Goal: Task Accomplishment & Management: Manage account settings

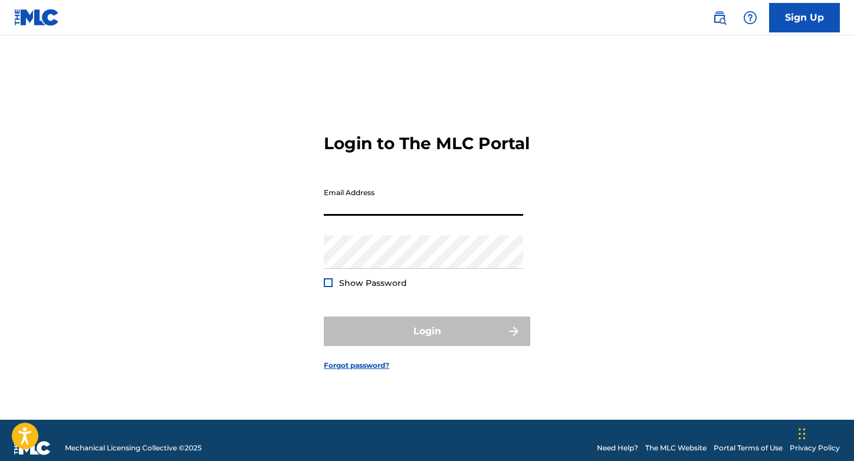
click at [351, 200] on input "Email Address" at bounding box center [423, 199] width 199 height 34
type input "[EMAIL_ADDRESS][DOMAIN_NAME]"
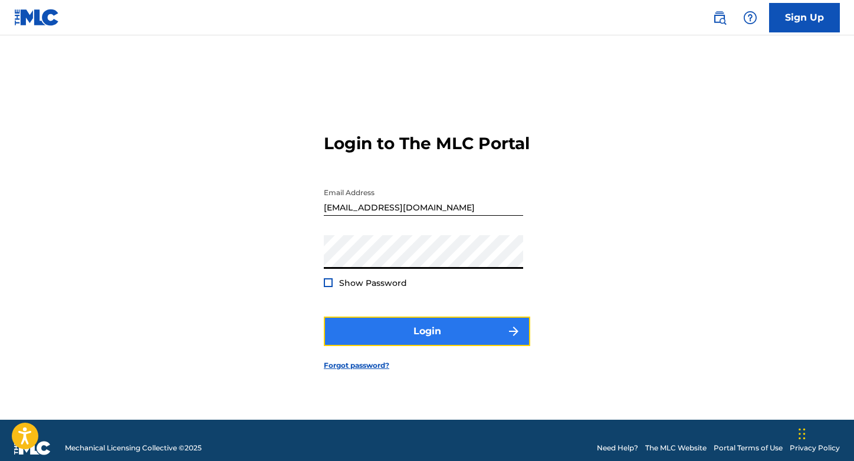
click at [373, 331] on button "Login" at bounding box center [427, 331] width 206 height 29
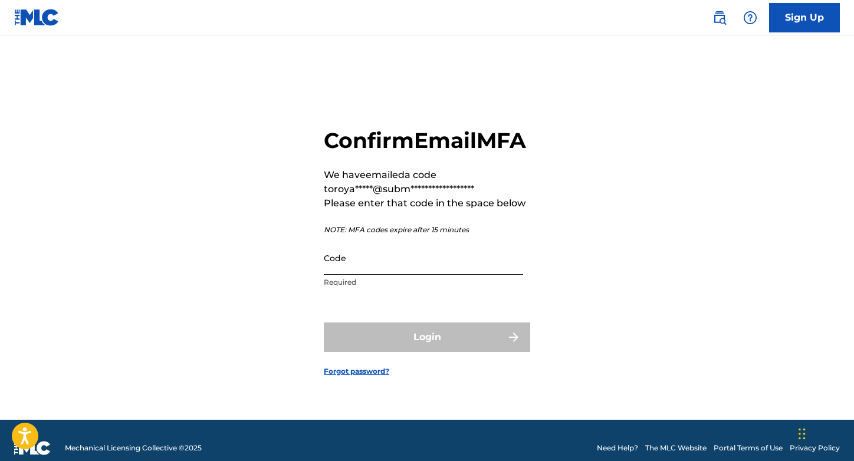
click at [394, 269] on input "Code" at bounding box center [423, 258] width 199 height 34
click at [396, 263] on input "Code" at bounding box center [423, 258] width 199 height 34
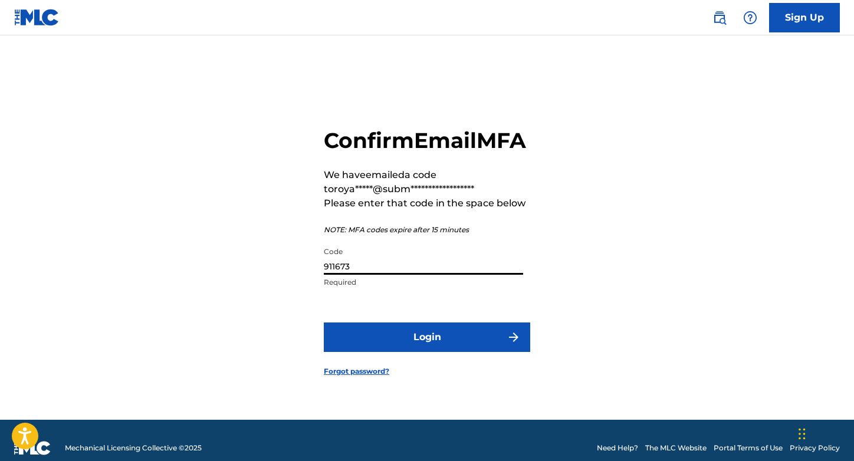
type input "911673"
click at [324, 323] on button "Login" at bounding box center [427, 337] width 206 height 29
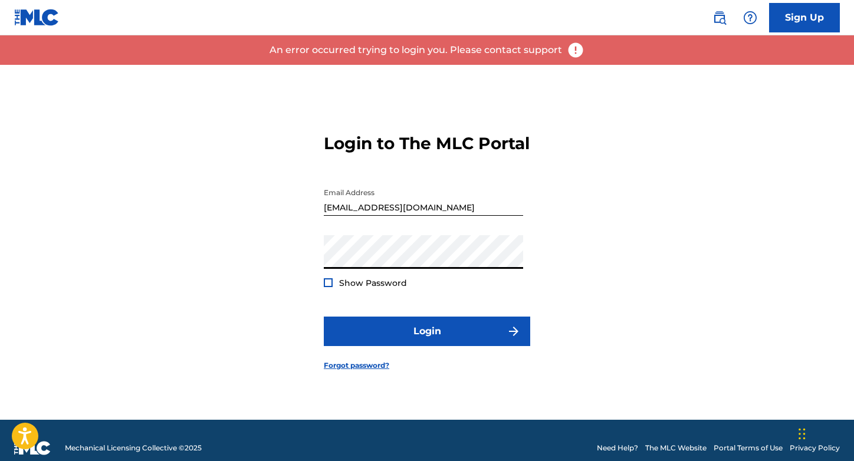
click at [261, 269] on div "Login to The MLC Portal Email Address [EMAIL_ADDRESS][DOMAIN_NAME] Password Sho…" at bounding box center [427, 242] width 826 height 355
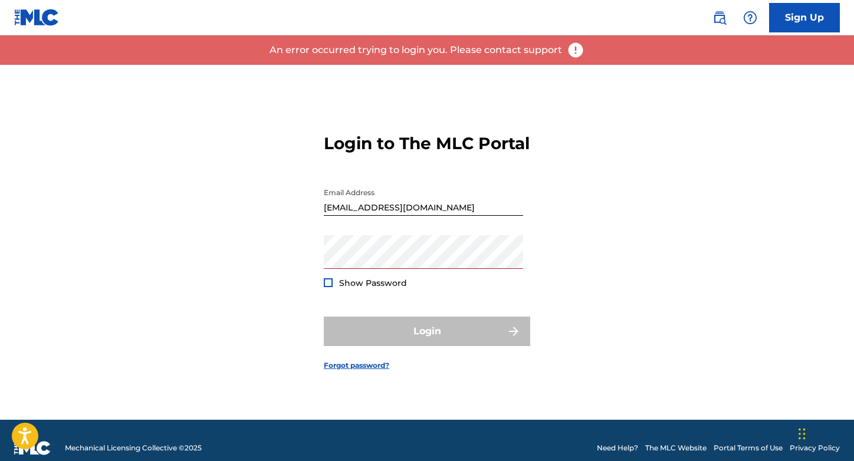
click at [260, 254] on div "Login to The MLC Portal Email Address [EMAIL_ADDRESS][DOMAIN_NAME] Password Sho…" at bounding box center [427, 242] width 826 height 355
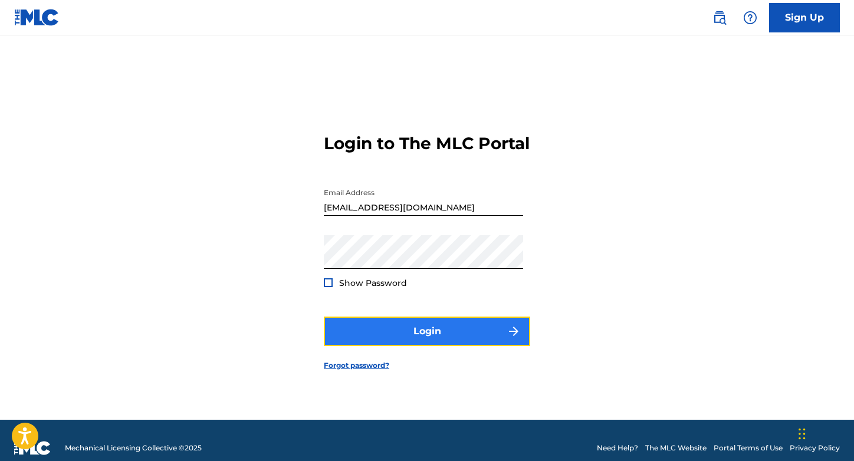
click at [411, 346] on button "Login" at bounding box center [427, 331] width 206 height 29
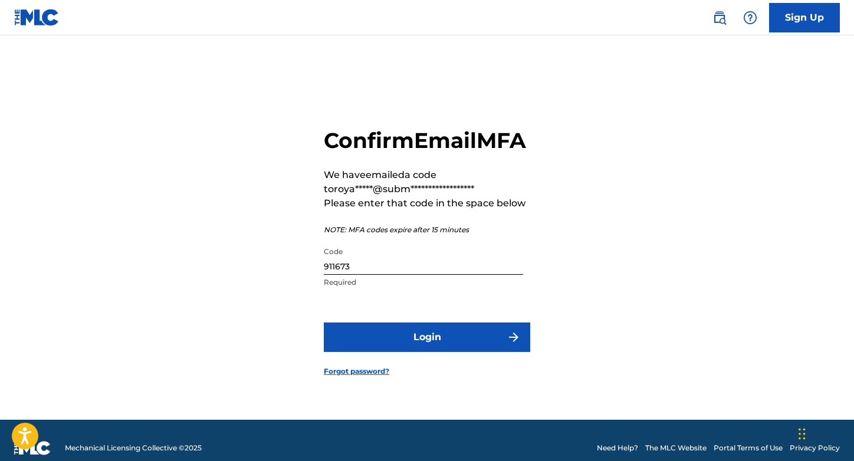
click at [354, 275] on input "911673" at bounding box center [423, 258] width 199 height 34
type input "033409"
click at [324, 323] on button "Login" at bounding box center [427, 337] width 206 height 29
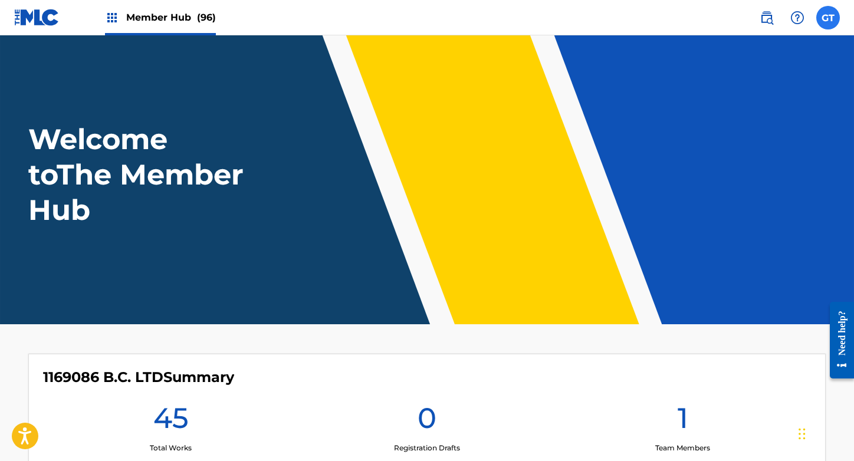
click at [824, 18] on label at bounding box center [828, 18] width 24 height 24
click at [828, 18] on input "GT [PERSON_NAME] [EMAIL_ADDRESS][DOMAIN_NAME] Notification Preferences Profile …" at bounding box center [828, 18] width 0 height 0
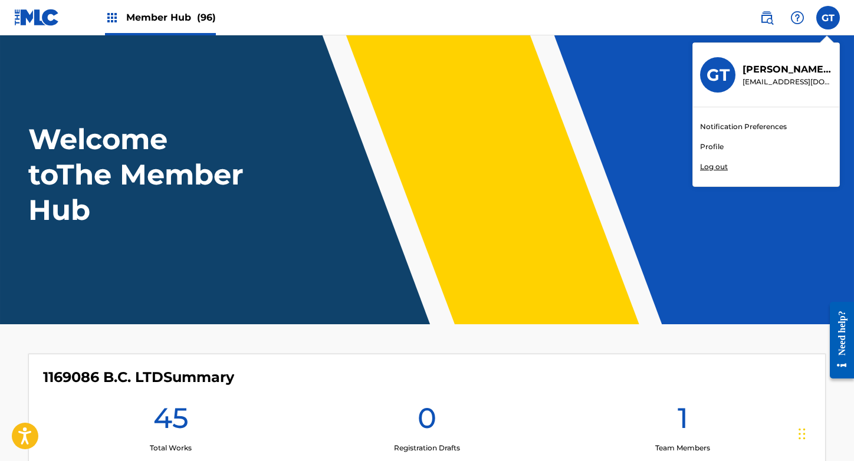
click at [718, 146] on link "Profile" at bounding box center [712, 147] width 24 height 11
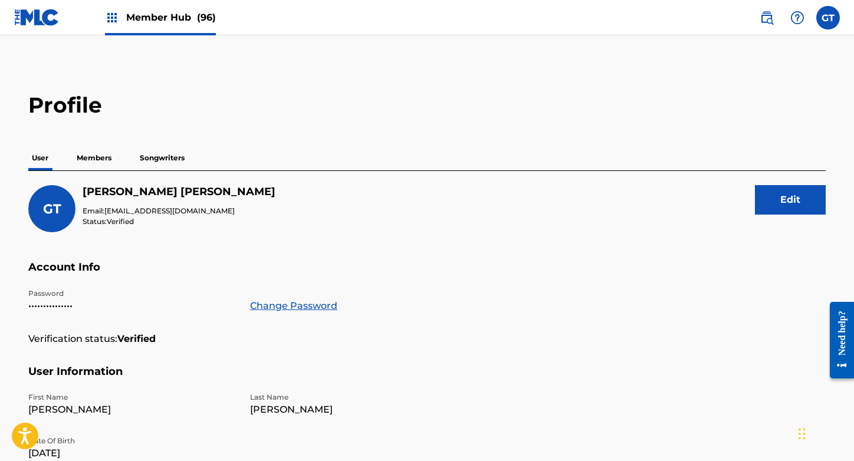
click at [88, 165] on p "Members" at bounding box center [94, 158] width 42 height 25
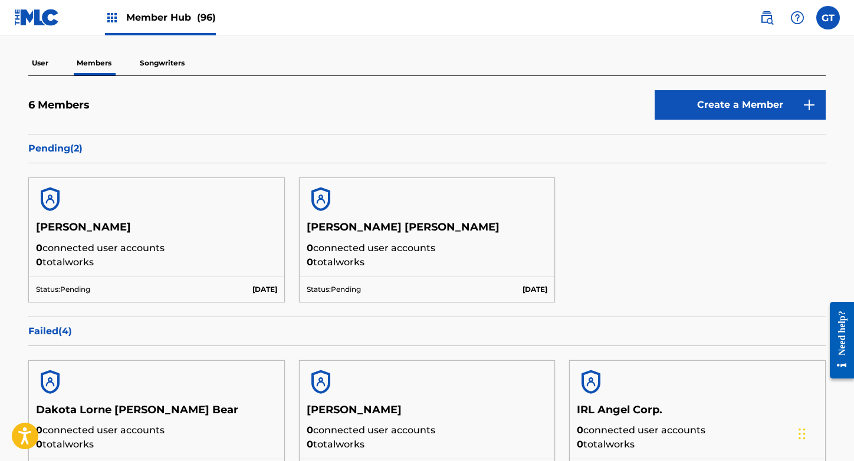
scroll to position [113, 0]
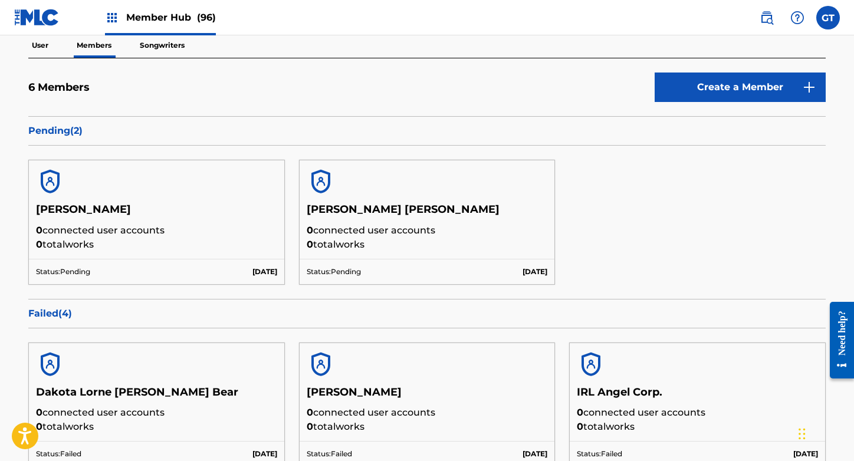
click at [114, 18] on img at bounding box center [112, 18] width 14 height 14
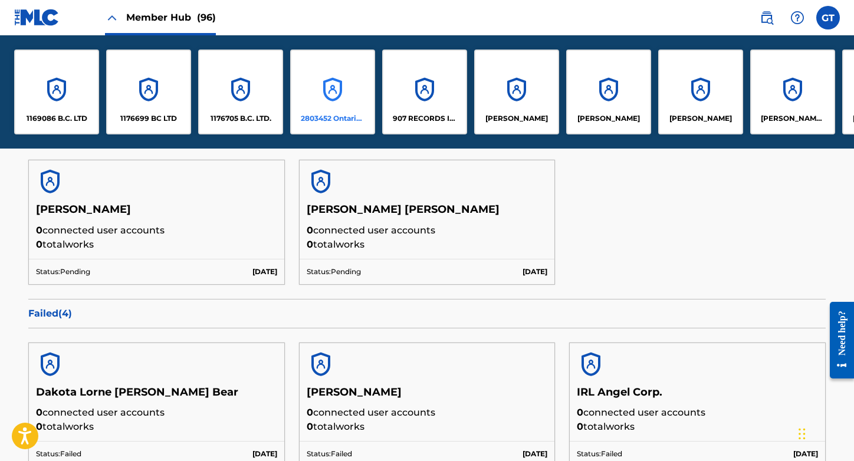
scroll to position [0, 2458]
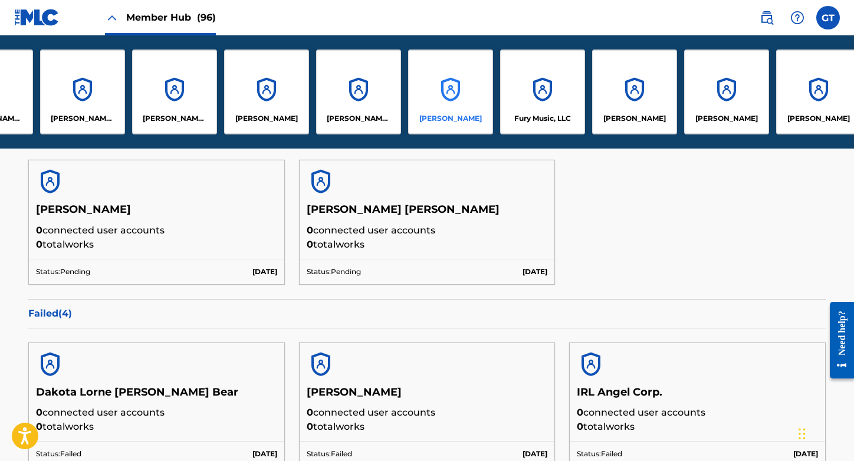
click at [440, 91] on div "[PERSON_NAME]" at bounding box center [450, 92] width 85 height 85
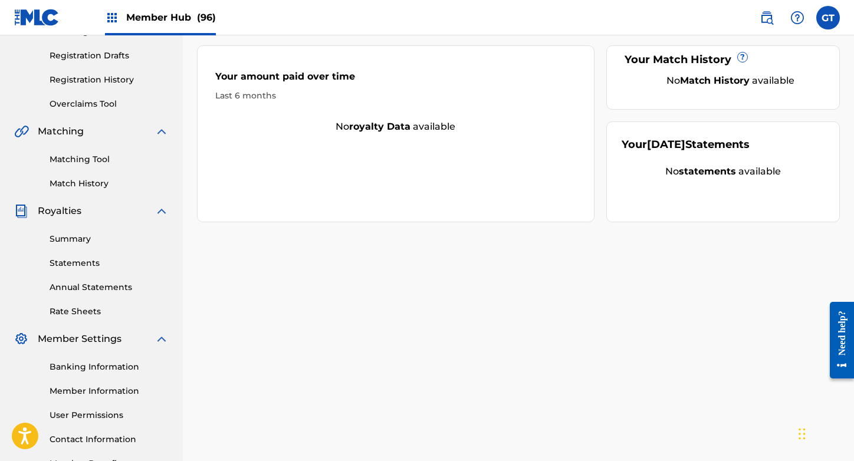
scroll to position [270, 0]
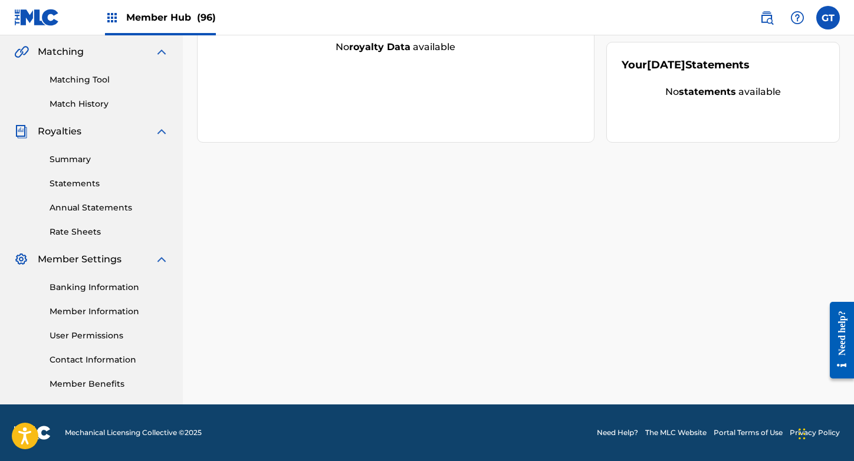
click at [75, 263] on span "Member Settings" at bounding box center [80, 259] width 84 height 14
click at [76, 288] on link "Banking Information" at bounding box center [109, 287] width 119 height 12
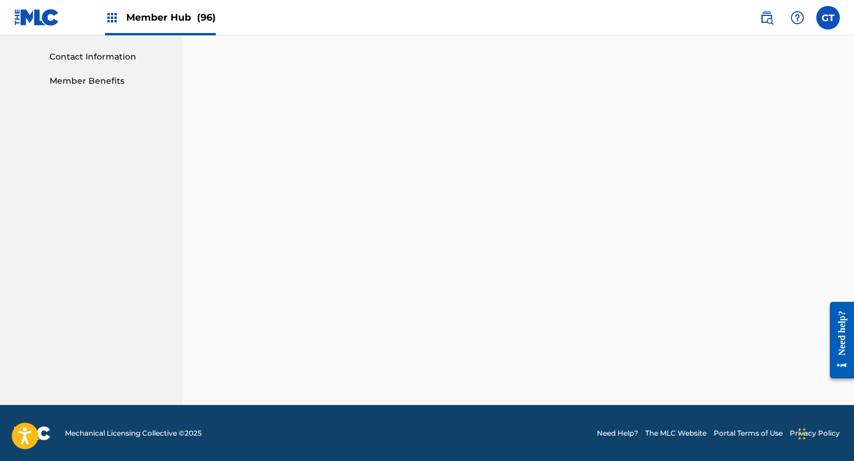
scroll to position [257, 0]
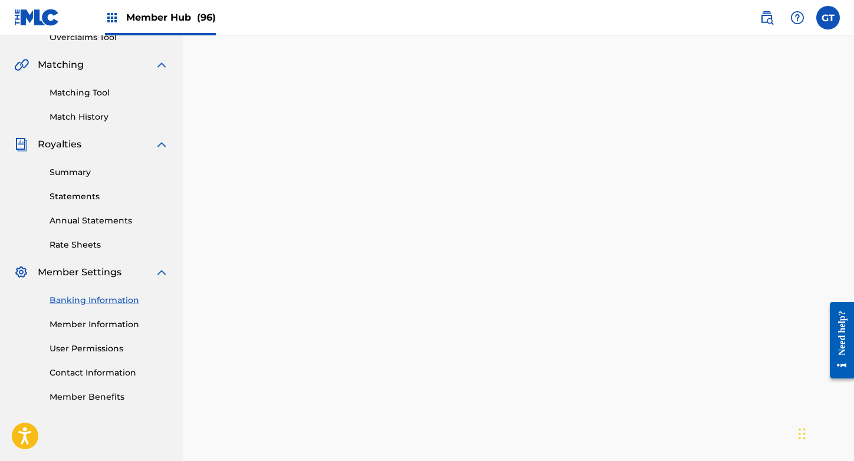
click at [116, 23] on img at bounding box center [112, 18] width 14 height 14
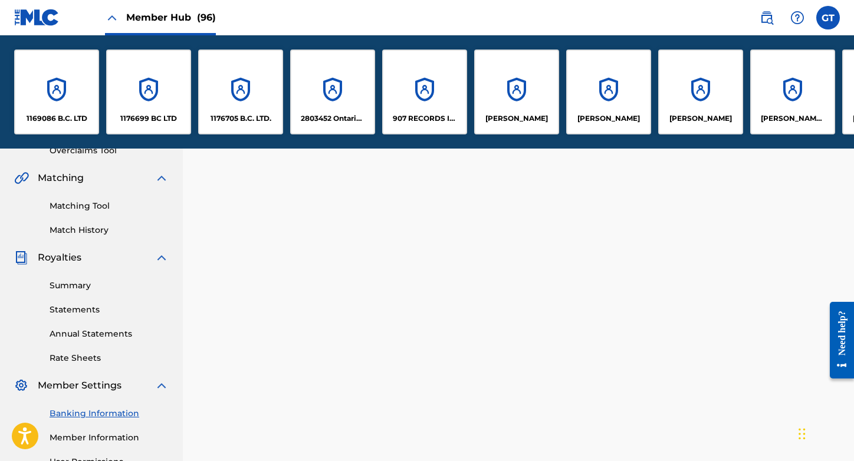
scroll to position [370, 0]
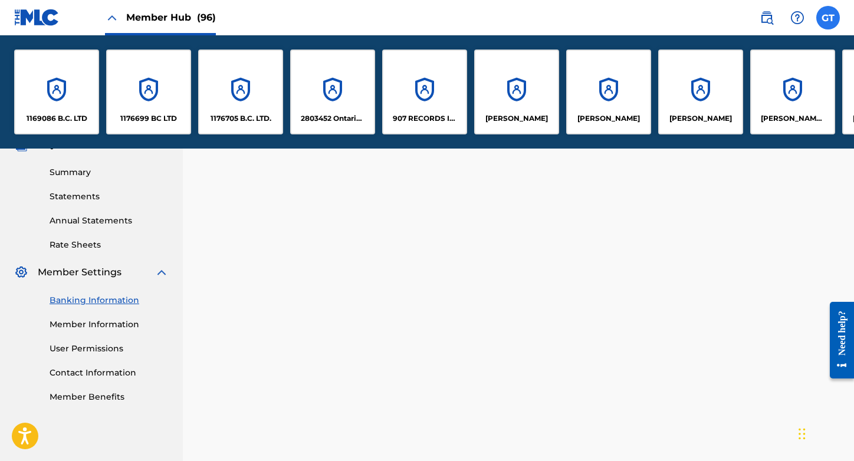
click at [824, 14] on label at bounding box center [828, 18] width 24 height 24
click at [828, 18] on input "GT [PERSON_NAME] [EMAIL_ADDRESS][DOMAIN_NAME] Notification Preferences Profile …" at bounding box center [828, 18] width 0 height 0
click at [824, 14] on div "GT GT [PERSON_NAME] [EMAIL_ADDRESS][DOMAIN_NAME] Notification Preferences Profi…" at bounding box center [828, 18] width 24 height 24
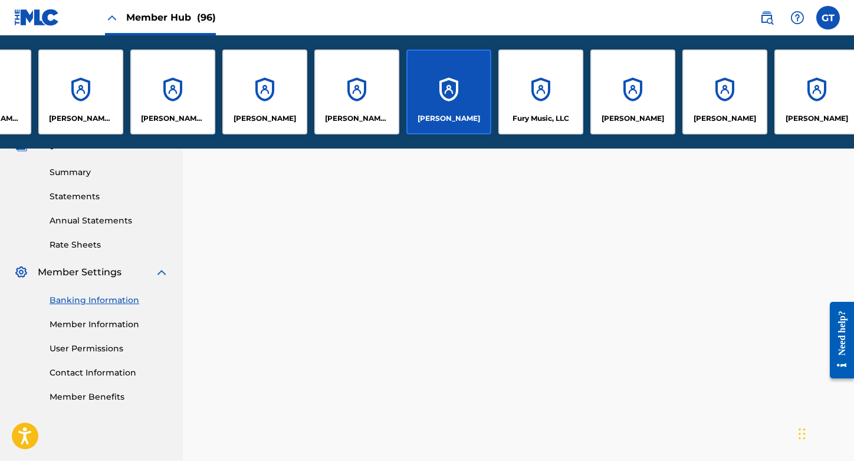
click at [469, 91] on div "[PERSON_NAME]" at bounding box center [448, 92] width 85 height 85
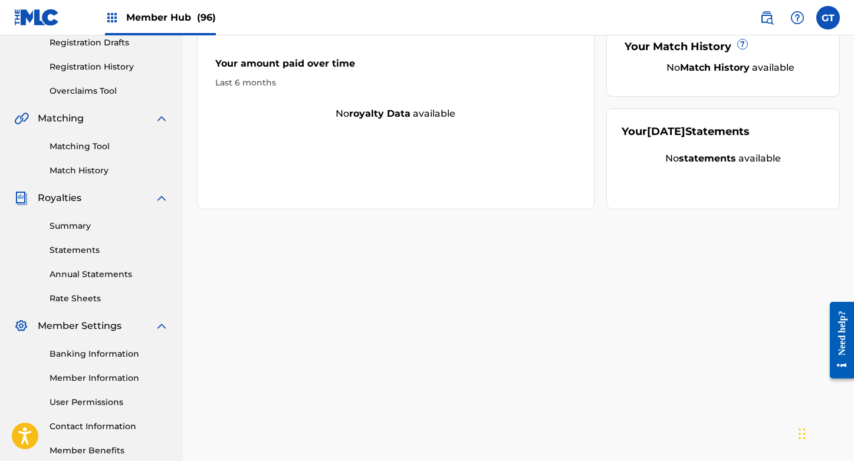
scroll to position [270, 0]
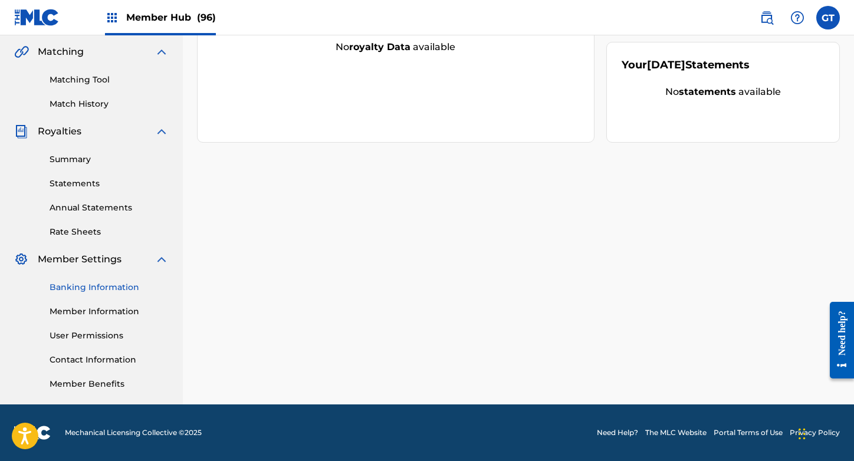
click at [93, 284] on link "Banking Information" at bounding box center [109, 287] width 119 height 12
click at [113, 286] on link "Banking Information" at bounding box center [109, 287] width 119 height 12
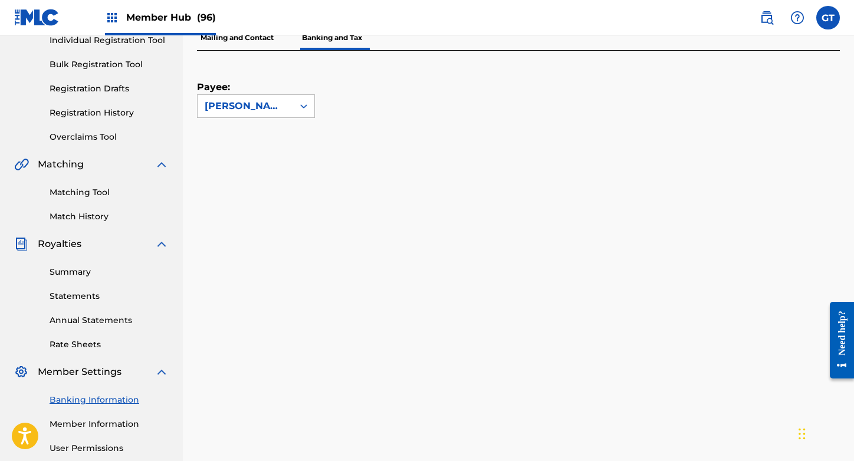
scroll to position [151, 0]
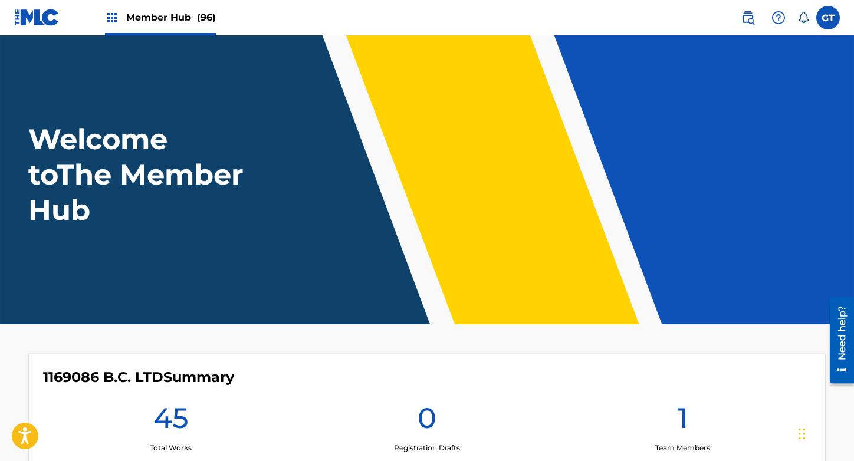
click at [161, 14] on span "Member Hub (96)" at bounding box center [171, 18] width 90 height 14
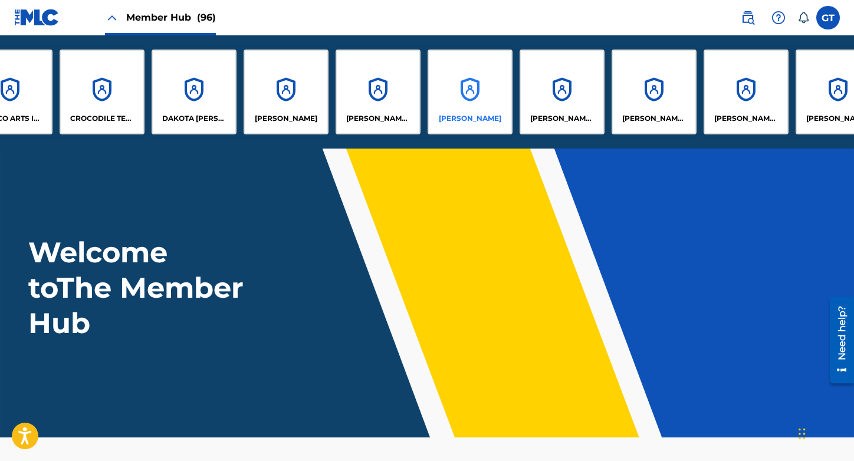
scroll to position [0, 2458]
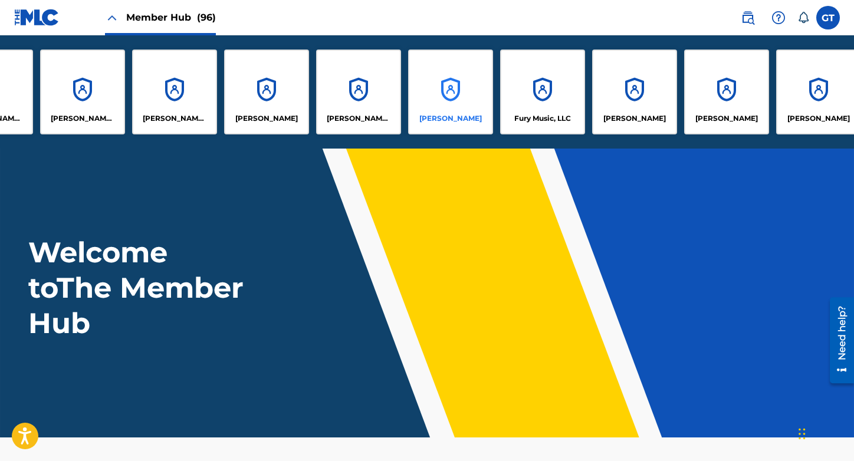
click at [460, 96] on div "[PERSON_NAME]" at bounding box center [450, 92] width 85 height 85
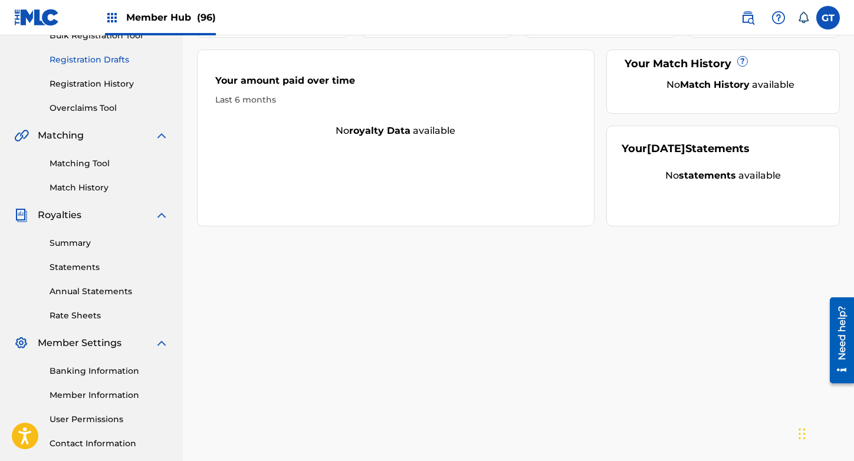
scroll to position [270, 0]
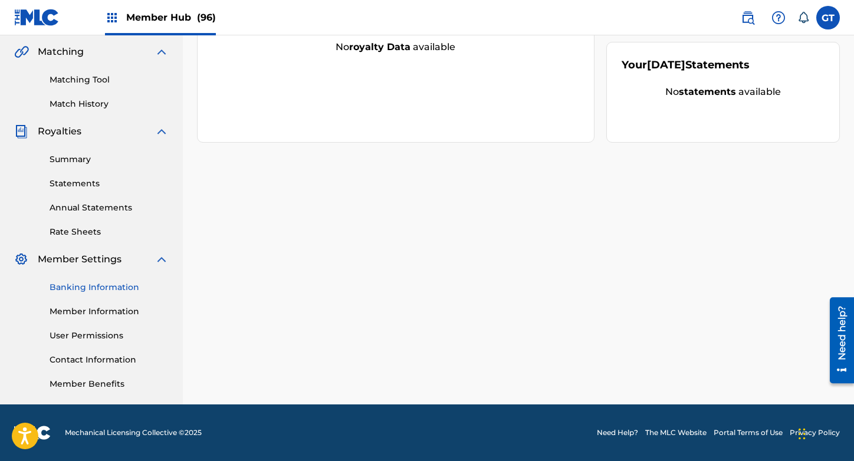
click at [116, 284] on link "Banking Information" at bounding box center [109, 287] width 119 height 12
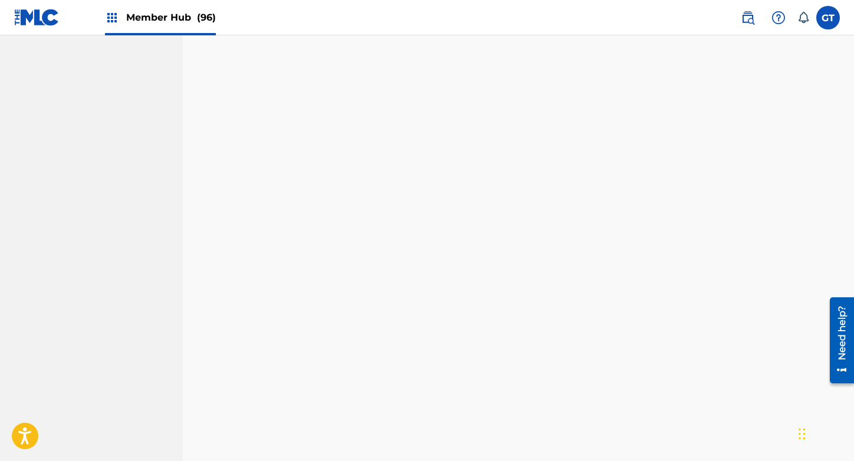
scroll to position [288, 0]
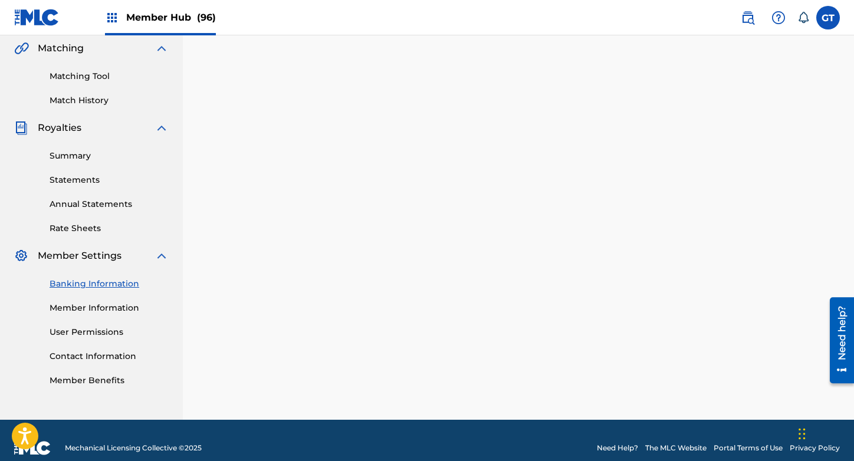
click at [153, 25] on div "Member Hub (96)" at bounding box center [160, 17] width 111 height 35
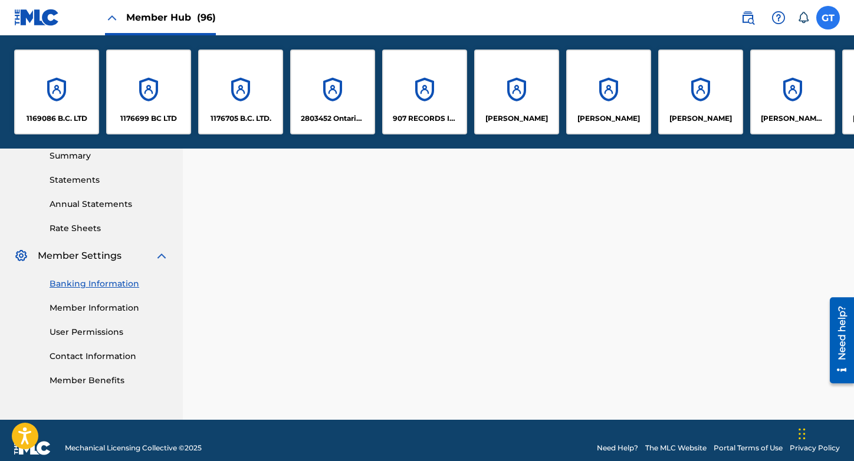
scroll to position [385, 0]
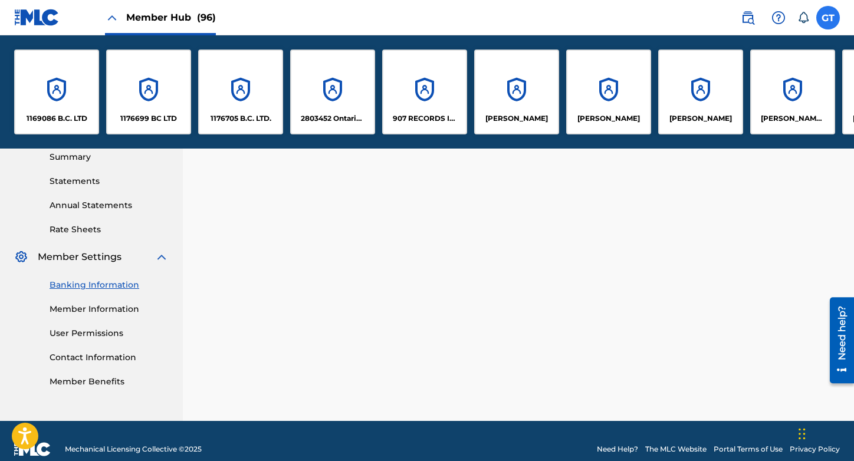
click at [823, 15] on label at bounding box center [828, 18] width 24 height 24
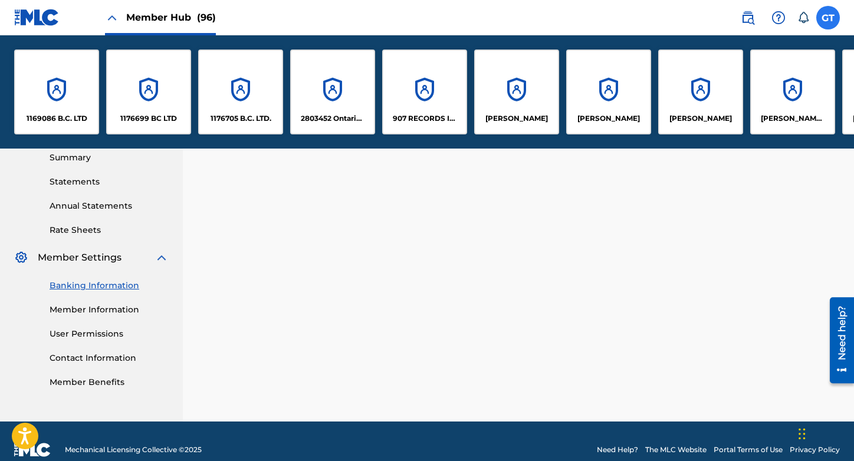
click at [828, 18] on input "GT [PERSON_NAME] [EMAIL_ADDRESS][DOMAIN_NAME] Notification Preferences Profile …" at bounding box center [828, 18] width 0 height 0
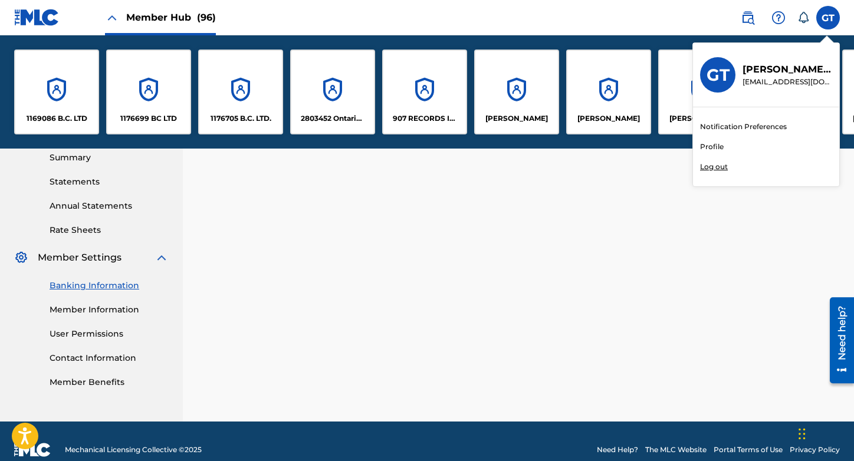
drag, startPoint x: 783, startPoint y: 67, endPoint x: 772, endPoint y: 85, distance: 21.4
click at [782, 68] on p "Gregory Terrance" at bounding box center [787, 70] width 90 height 14
click at [828, 18] on input "GT [PERSON_NAME] [EMAIL_ADDRESS][DOMAIN_NAME] Notification Preferences Profile …" at bounding box center [828, 18] width 0 height 0
click at [720, 147] on link "Profile" at bounding box center [712, 147] width 24 height 11
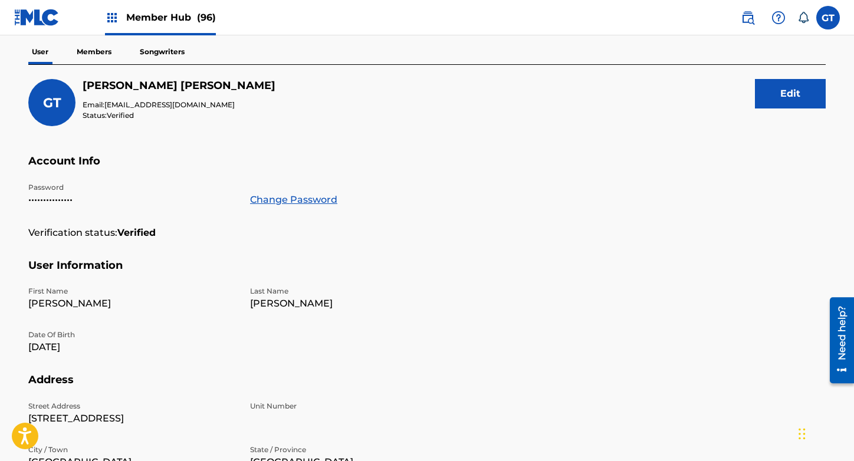
scroll to position [102, 0]
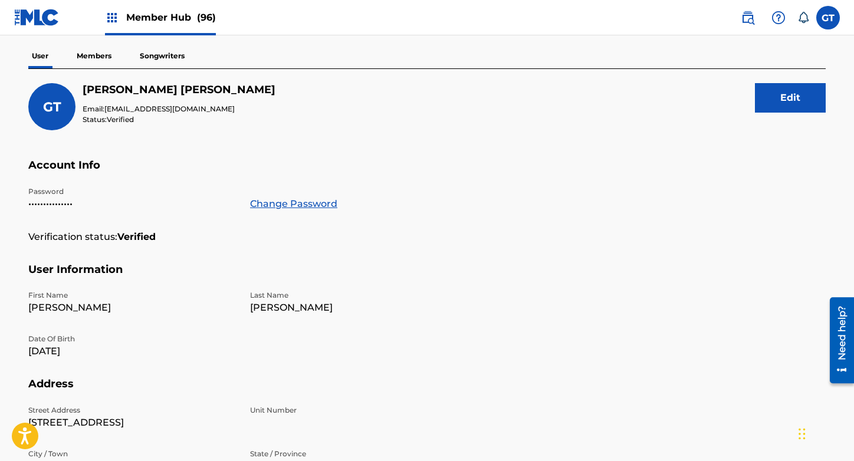
click at [86, 51] on p "Members" at bounding box center [94, 56] width 42 height 25
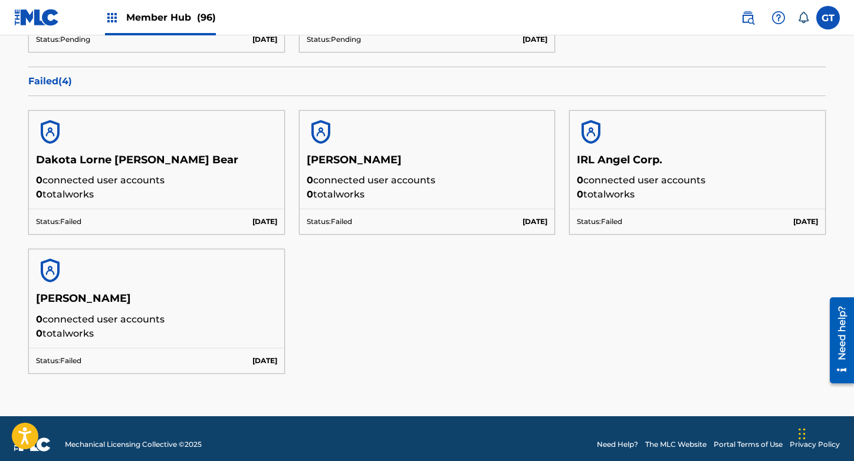
scroll to position [342, 0]
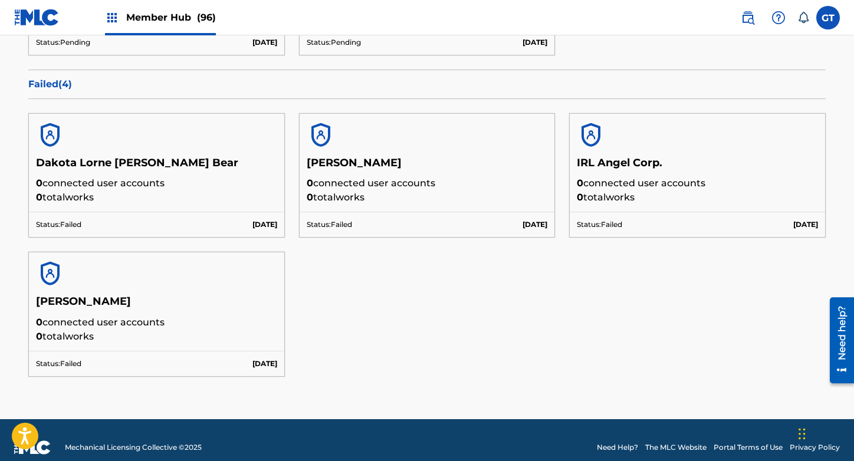
click at [652, 195] on p "0 total works" at bounding box center [697, 197] width 241 height 14
click at [628, 160] on h5 "IRL Angel Corp." at bounding box center [697, 166] width 241 height 21
click at [591, 129] on img at bounding box center [591, 135] width 28 height 28
click at [591, 142] on img at bounding box center [591, 135] width 28 height 28
click at [795, 225] on p "[DATE]" at bounding box center [805, 224] width 25 height 11
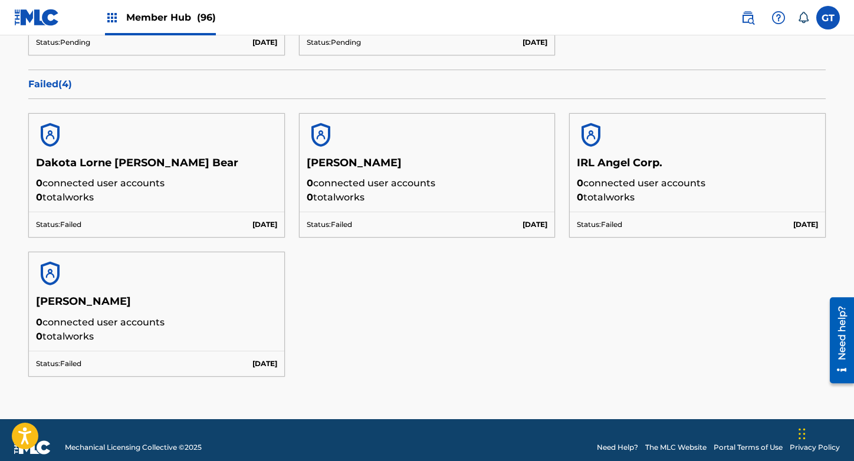
click at [602, 173] on h5 "IRL Angel Corp." at bounding box center [697, 166] width 241 height 21
click at [585, 130] on img at bounding box center [591, 135] width 28 height 28
click at [600, 219] on p "Status: Failed" at bounding box center [599, 224] width 45 height 11
click at [632, 160] on h5 "IRL Angel Corp." at bounding box center [697, 166] width 241 height 21
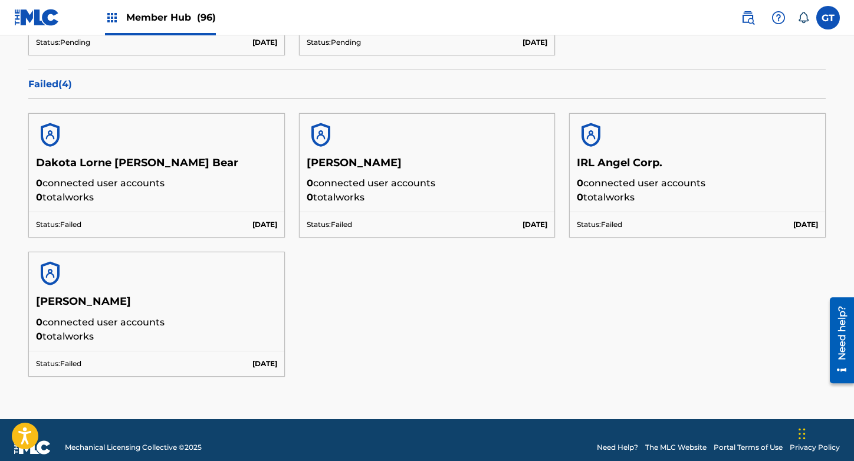
click at [128, 15] on span "Member Hub (96)" at bounding box center [171, 18] width 90 height 14
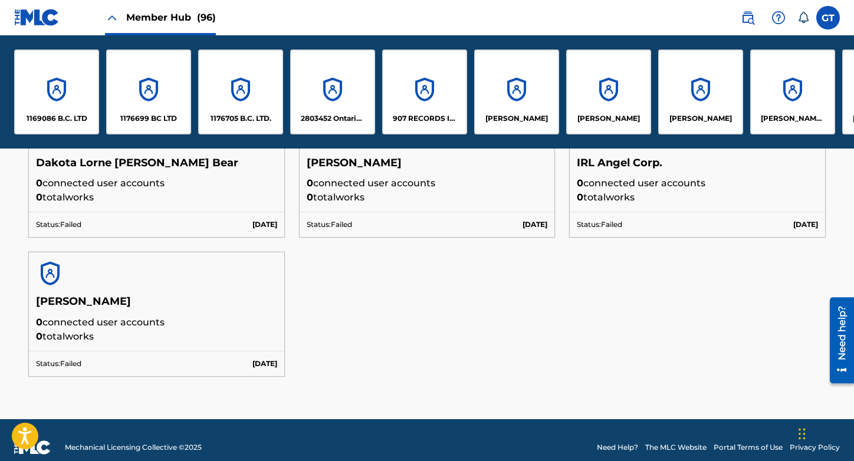
click at [635, 185] on p "0 connected user accounts" at bounding box center [697, 183] width 241 height 14
click at [621, 163] on h5 "IRL Angel Corp." at bounding box center [697, 166] width 241 height 21
click at [632, 205] on div "IRL Angel Corp. 0 connected user accounts 0 total works" at bounding box center [697, 184] width 255 height 56
click at [634, 225] on div "Status: Failed Sep 18 2025" at bounding box center [697, 224] width 255 height 25
click at [699, 190] on p "0 total works" at bounding box center [697, 197] width 241 height 14
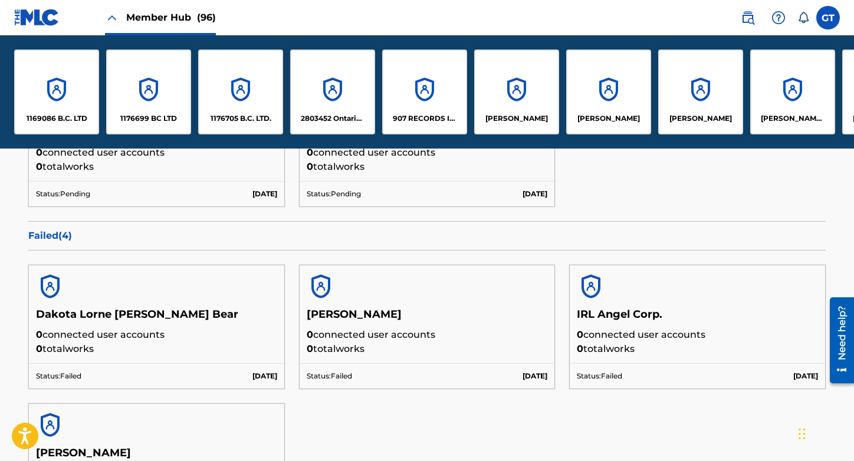
click at [639, 318] on h5 "IRL Angel Corp." at bounding box center [697, 318] width 241 height 21
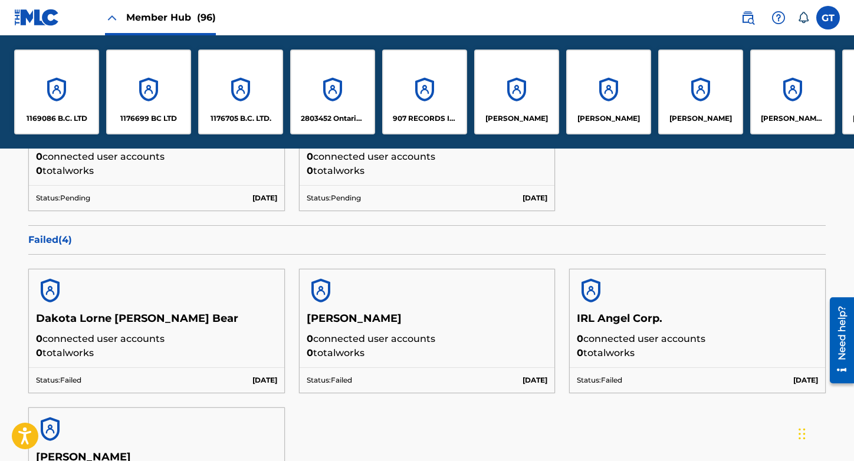
scroll to position [298, 0]
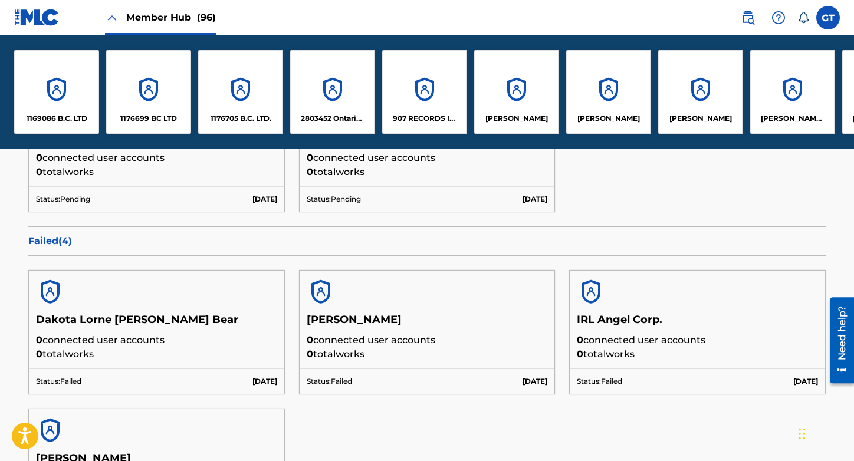
click at [767, 190] on div "Dominique Gabrielle Way 0 connected user accounts 0 total works Status: Pending…" at bounding box center [426, 149] width 797 height 153
